Goal: Task Accomplishment & Management: Manage account settings

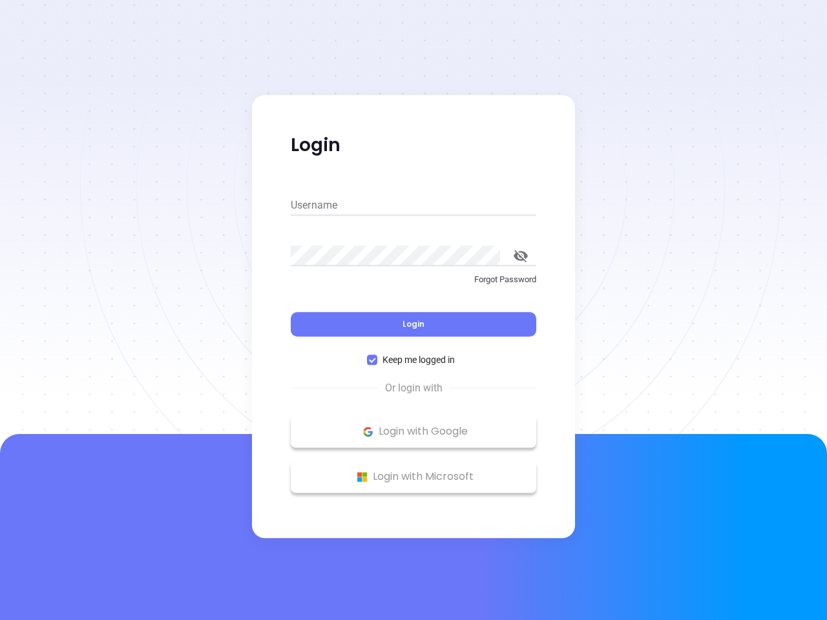
click at [413, 310] on div "Login" at bounding box center [413, 316] width 245 height 40
click at [413, 205] on input "Username" at bounding box center [413, 205] width 245 height 21
click at [521, 256] on icon "toggle password visibility" at bounding box center [520, 256] width 14 height 12
click at [413, 324] on span "Login" at bounding box center [413, 323] width 22 height 11
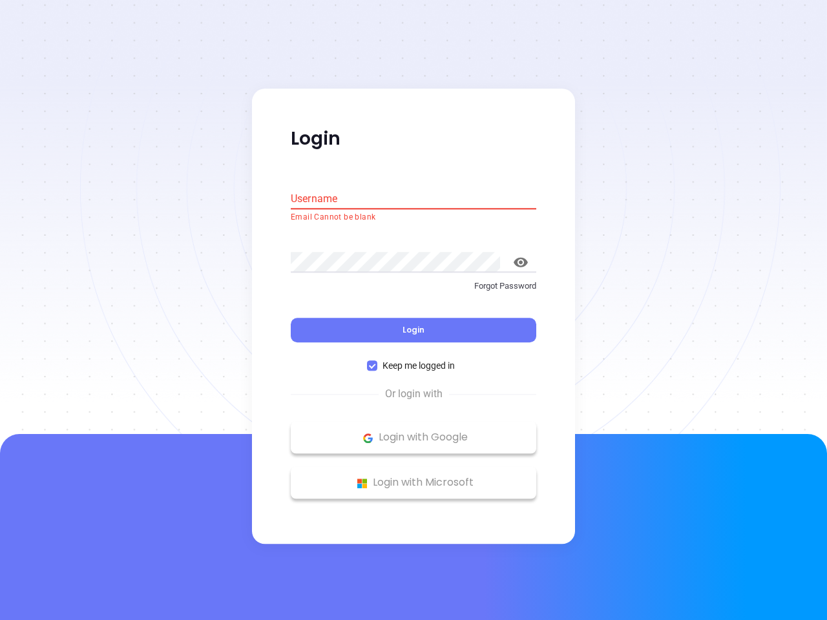
click at [413, 360] on span "Keep me logged in" at bounding box center [418, 366] width 83 height 14
click at [377, 361] on input "Keep me logged in" at bounding box center [372, 366] width 10 height 10
checkbox input "false"
click at [413, 431] on p "Login with Google" at bounding box center [413, 437] width 233 height 19
click at [413, 477] on p "Login with Microsoft" at bounding box center [413, 482] width 233 height 19
